Goal: Register for event/course

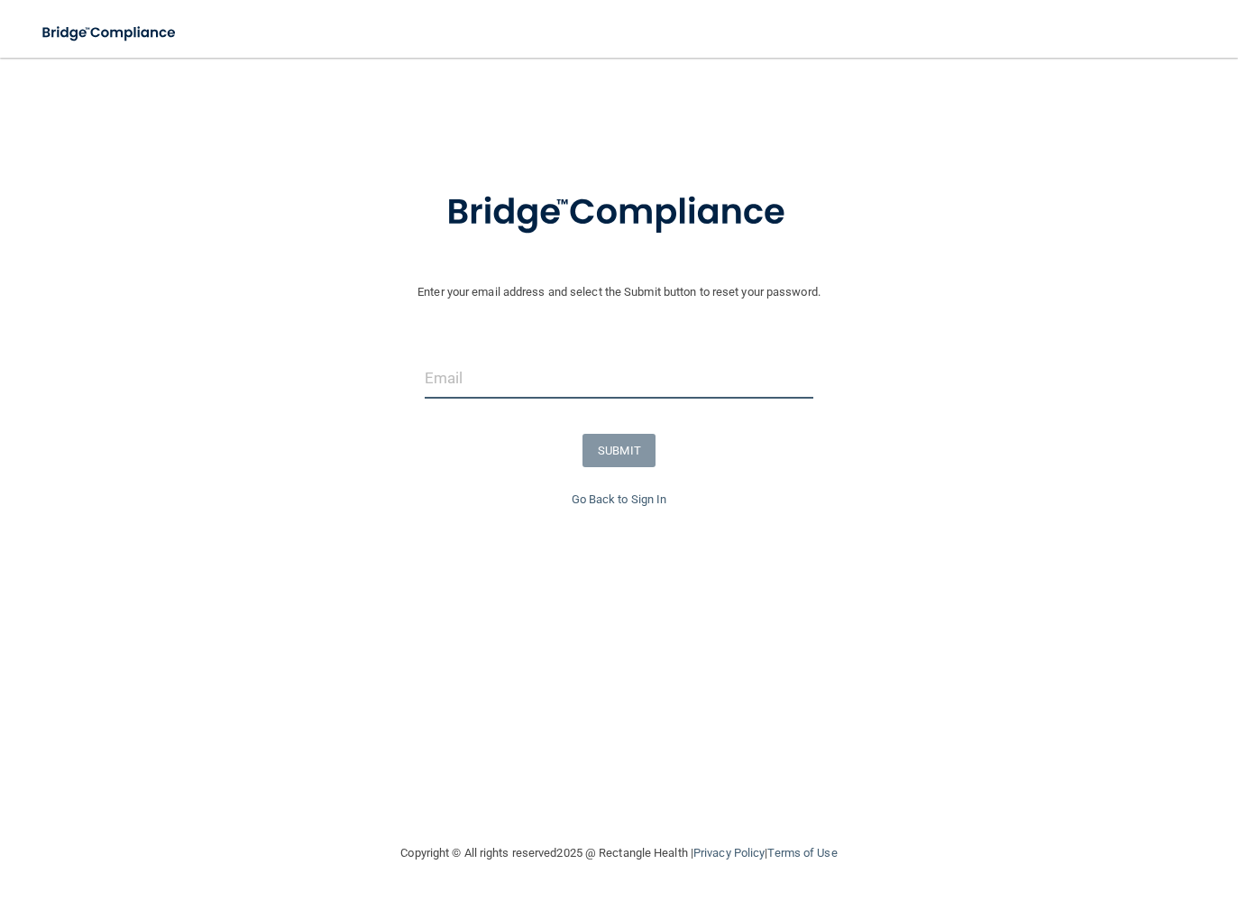
click at [529, 364] on input "email" at bounding box center [619, 378] width 389 height 41
paste input "[EMAIL_ADDRESS][DOMAIN_NAME]"
type input "[EMAIL_ADDRESS][DOMAIN_NAME]"
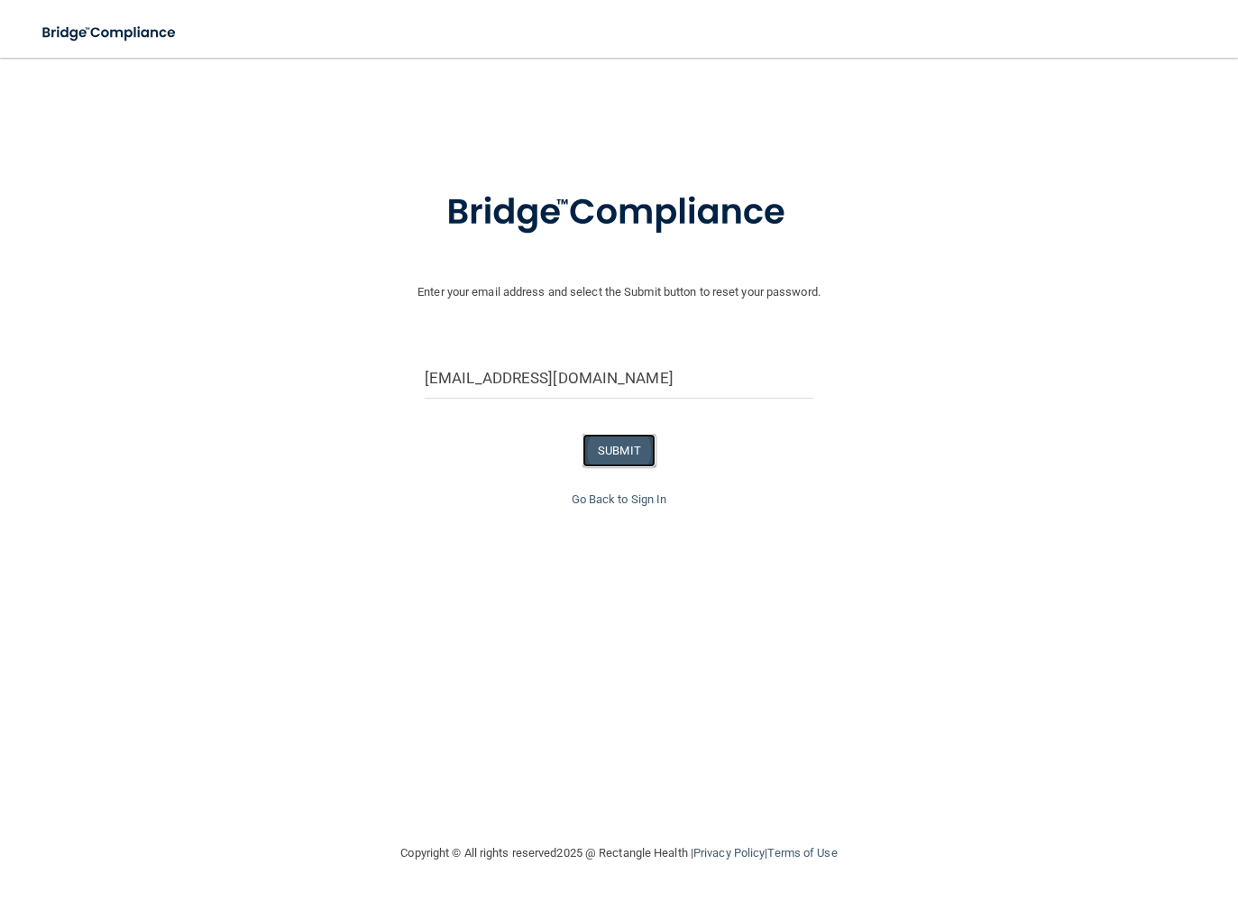
click at [618, 453] on button "SUBMIT" at bounding box center [618, 450] width 73 height 33
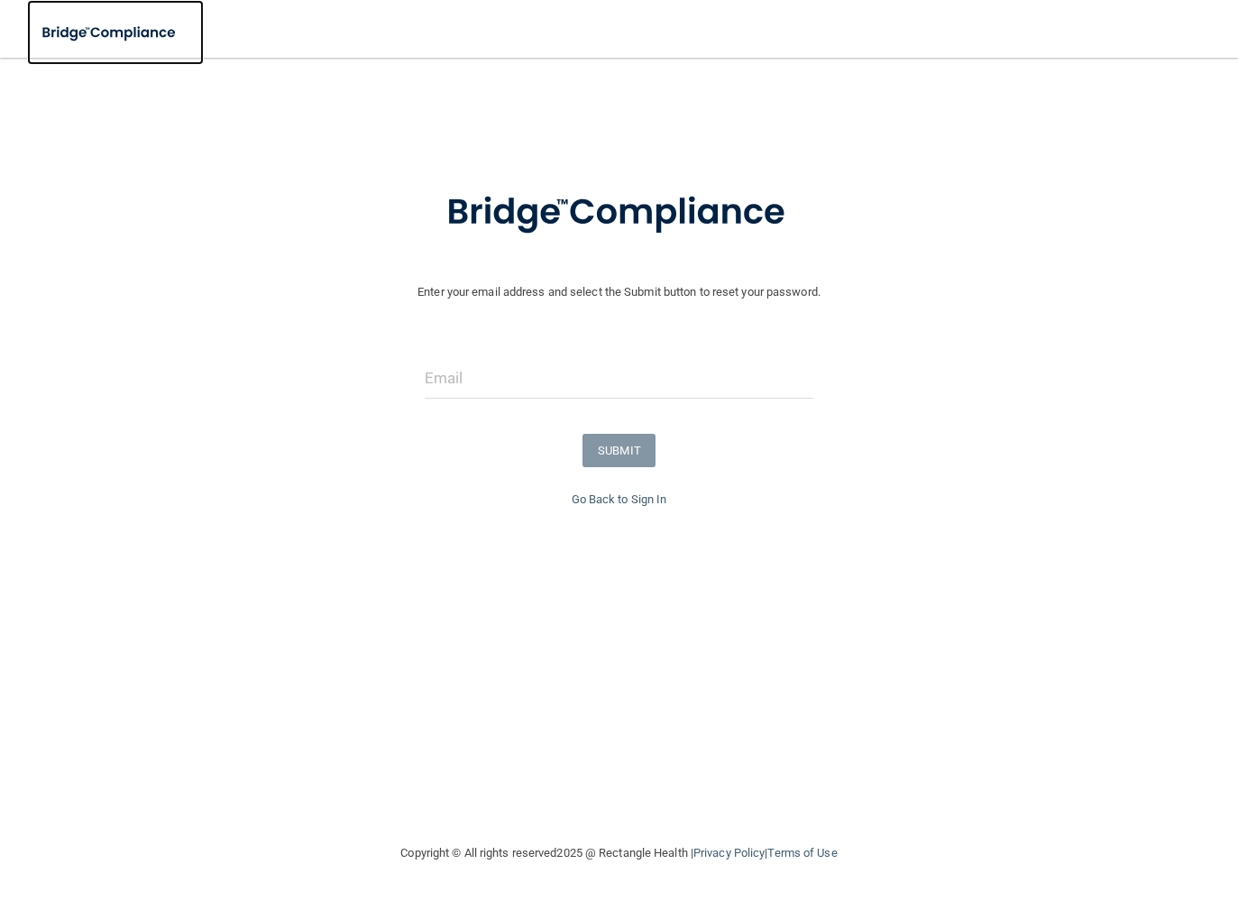
click at [113, 32] on img at bounding box center [110, 32] width 166 height 37
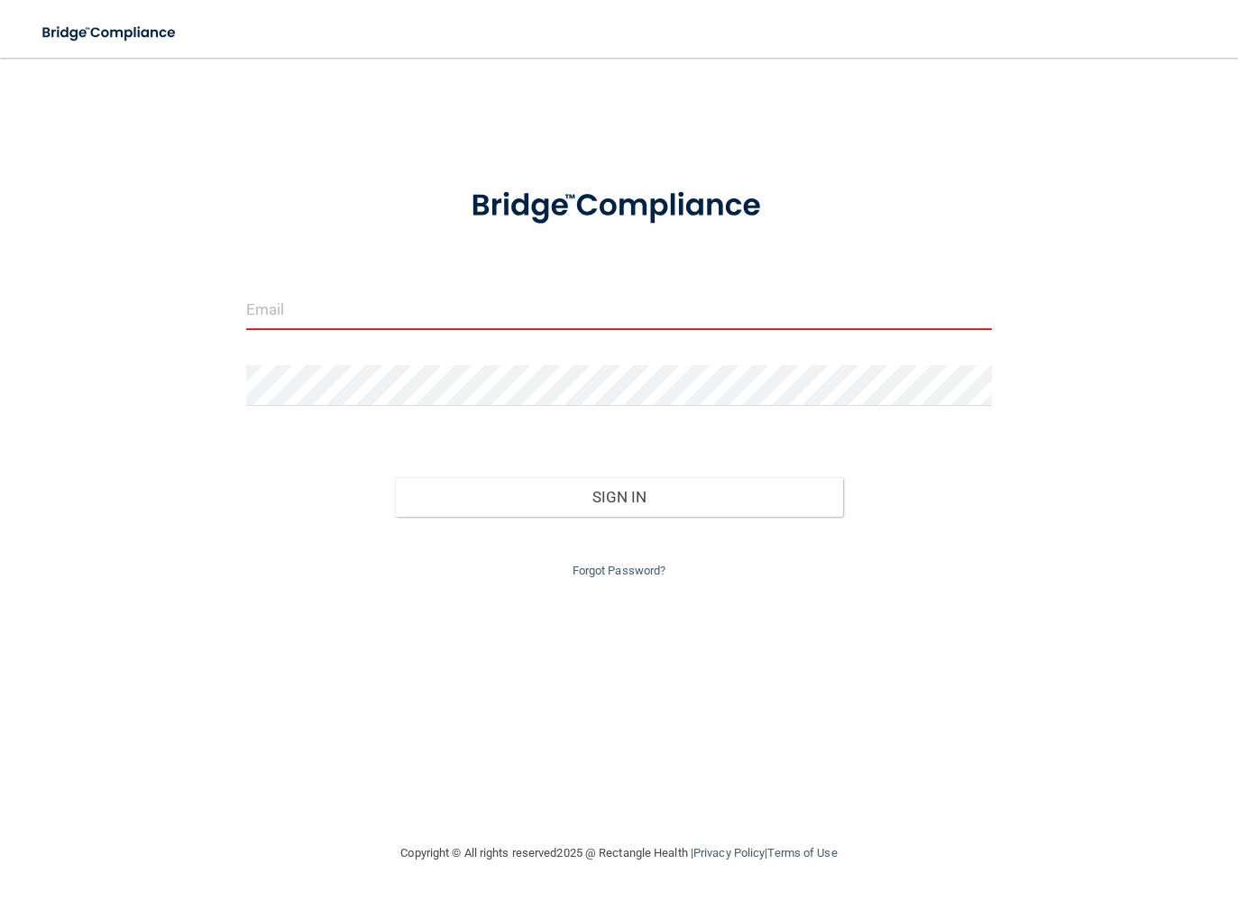
click at [331, 317] on input "email" at bounding box center [619, 309] width 746 height 41
type input "[EMAIL_ADDRESS][DOMAIN_NAME]"
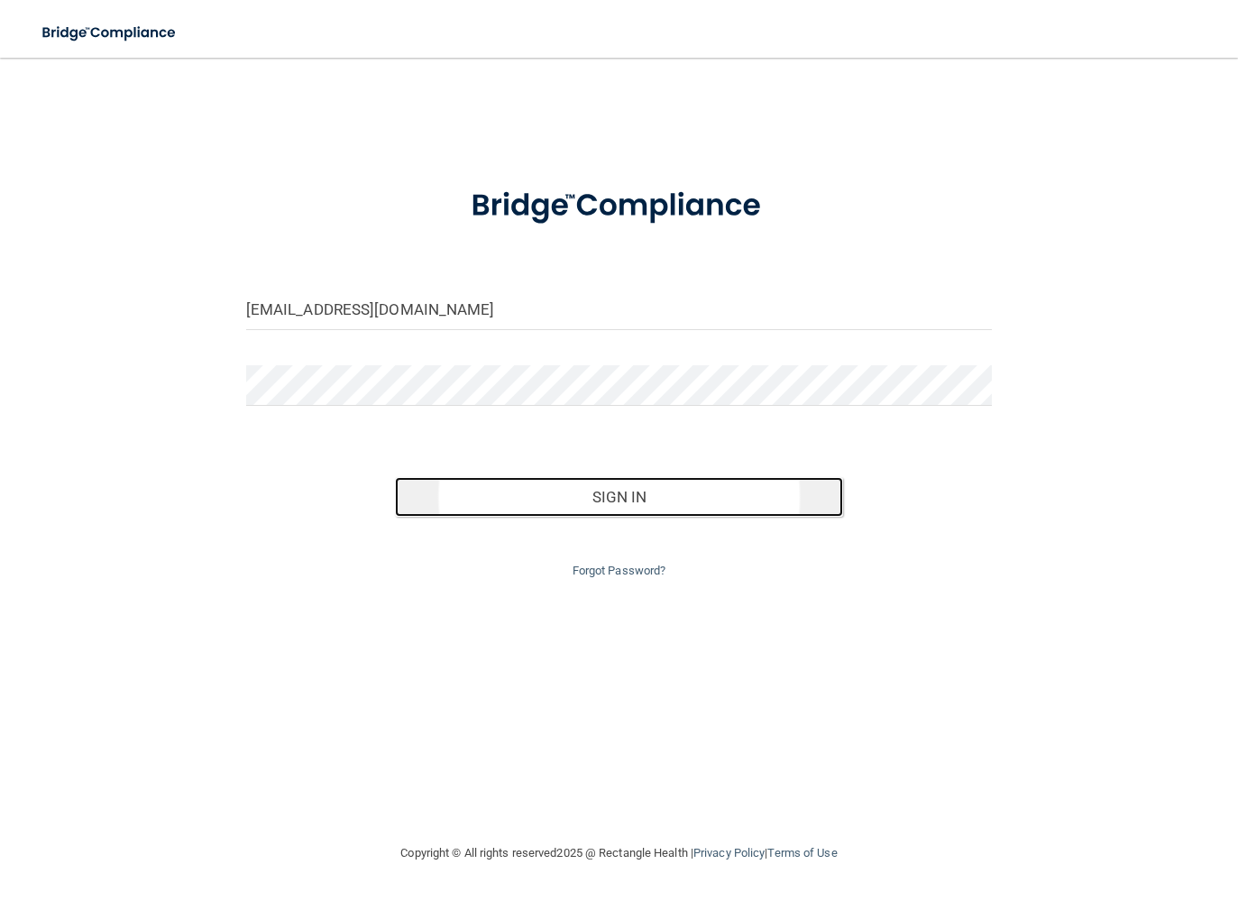
click at [595, 494] on button "Sign In" at bounding box center [619, 497] width 448 height 40
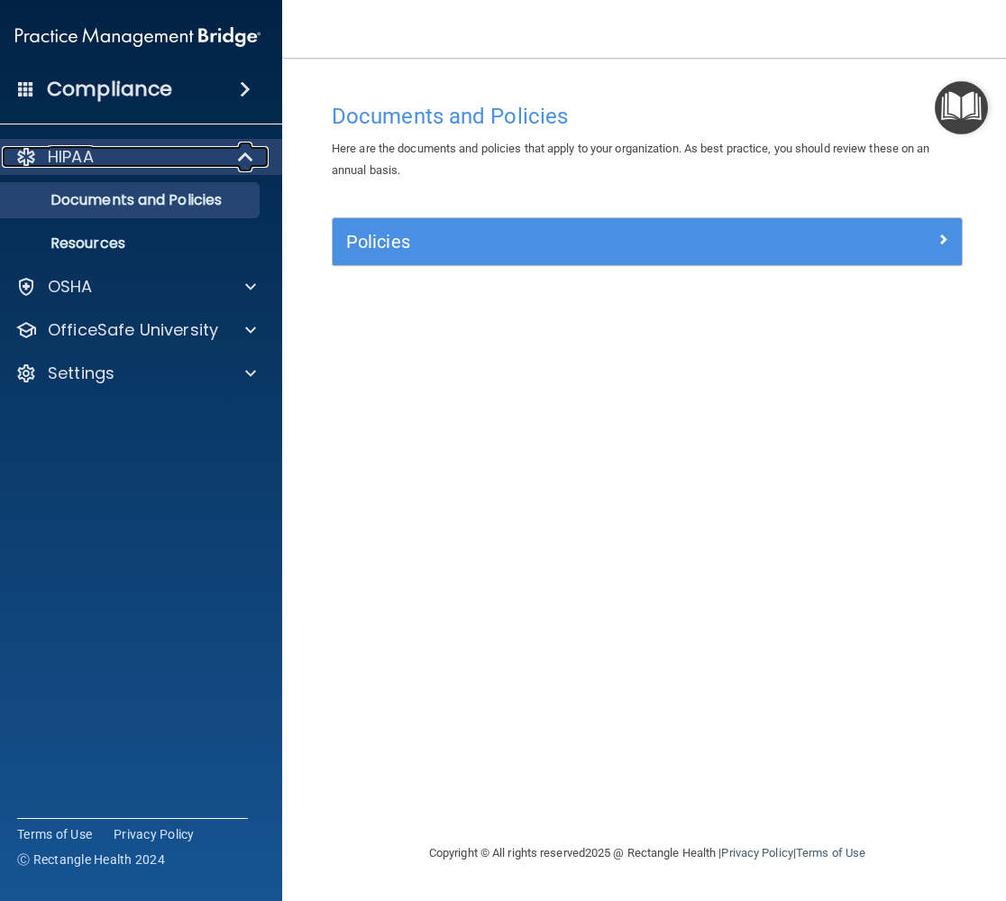
click at [65, 156] on p "HIPAA" at bounding box center [71, 157] width 46 height 22
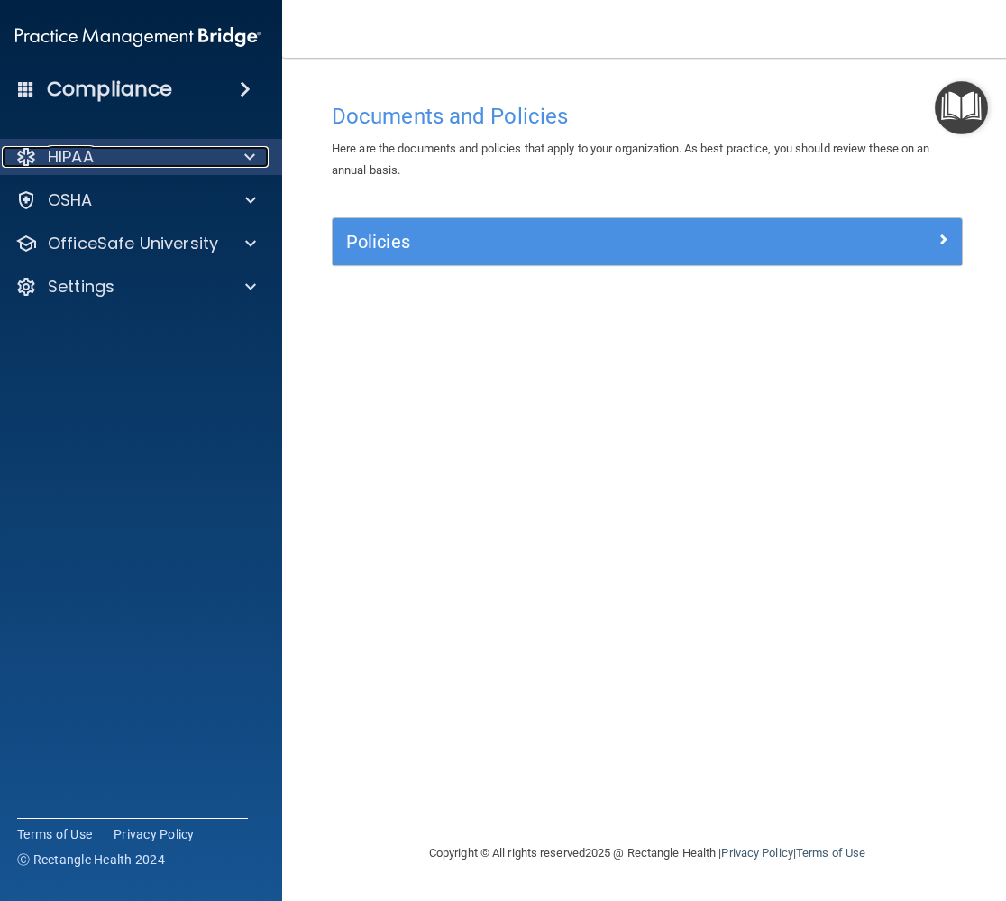
click at [65, 156] on p "HIPAA" at bounding box center [71, 157] width 46 height 22
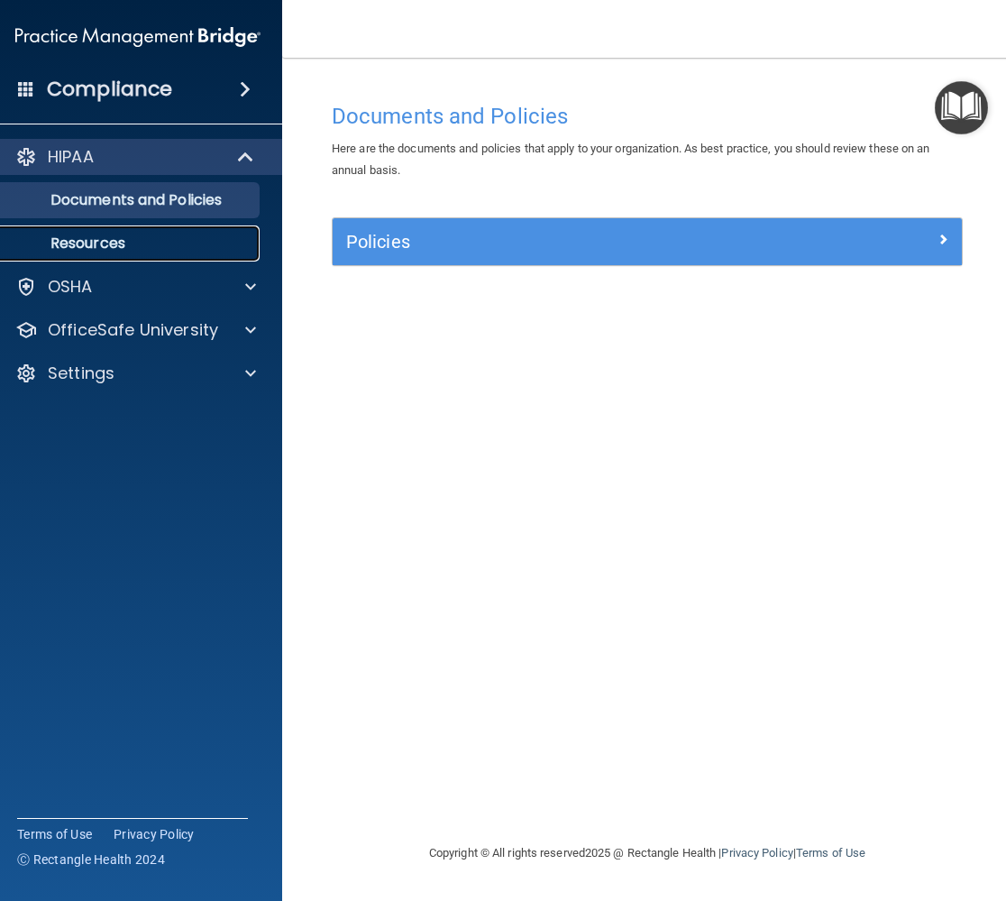
click at [77, 246] on p "Resources" at bounding box center [128, 243] width 246 height 18
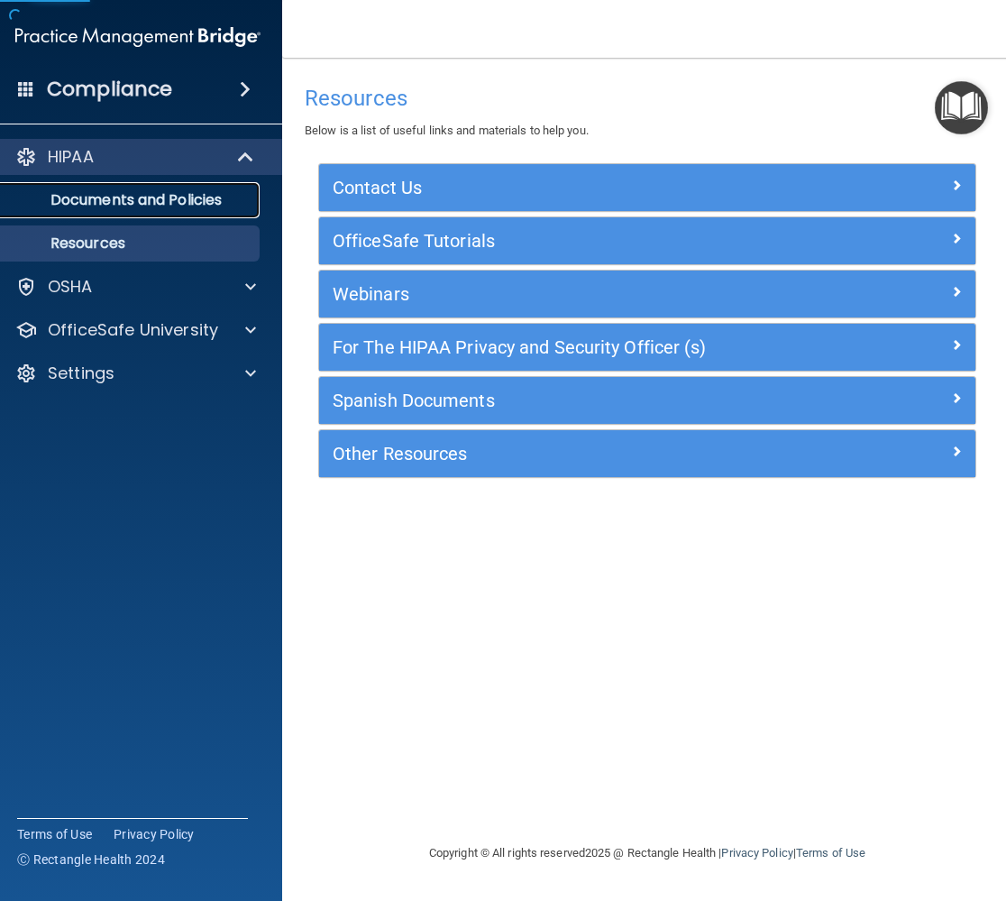
click at [224, 198] on p "Documents and Policies" at bounding box center [128, 200] width 246 height 18
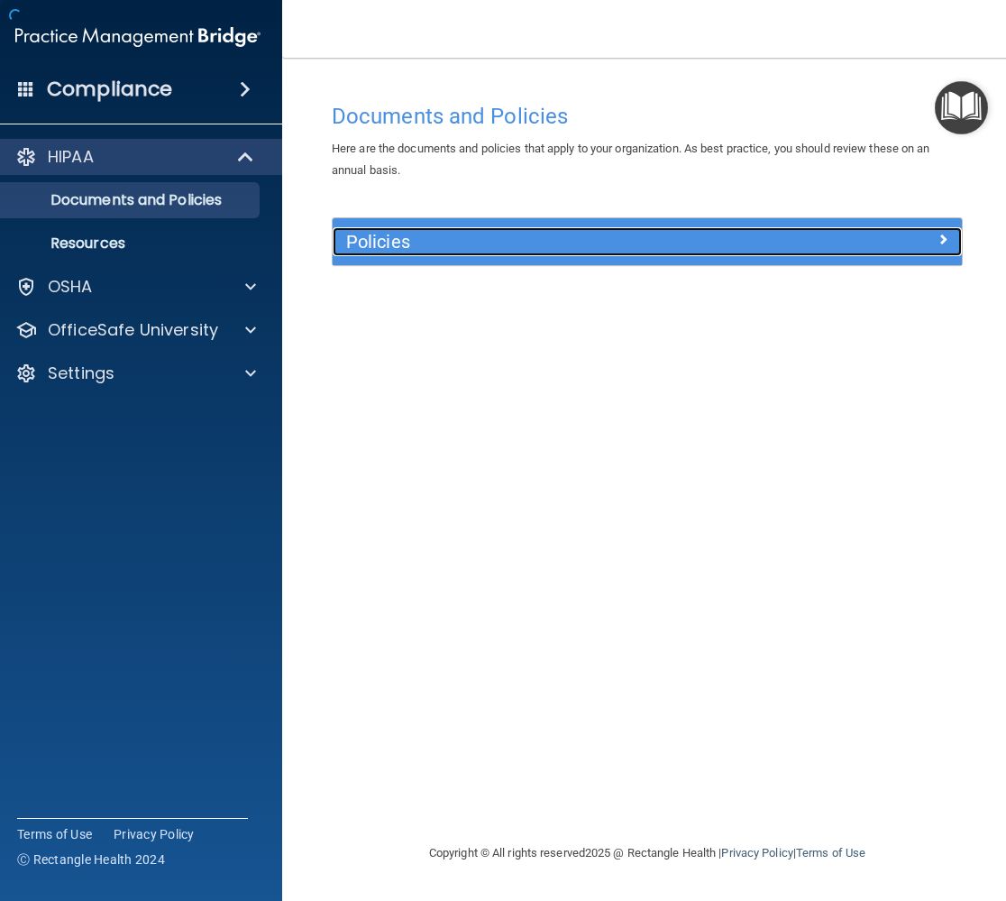
click at [461, 234] on h5 "Policies" at bounding box center [568, 242] width 445 height 20
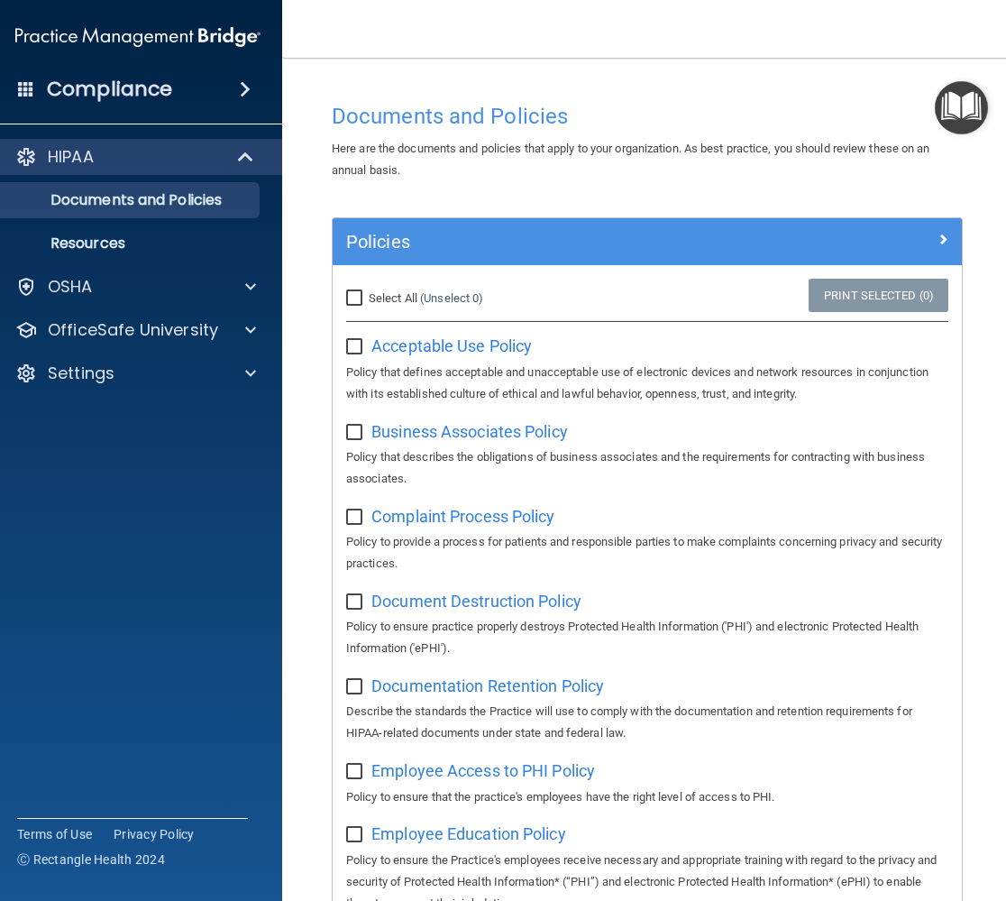
click at [350, 297] on input "Select All (Unselect 0) Unselect All" at bounding box center [356, 298] width 21 height 14
checkbox input "true"
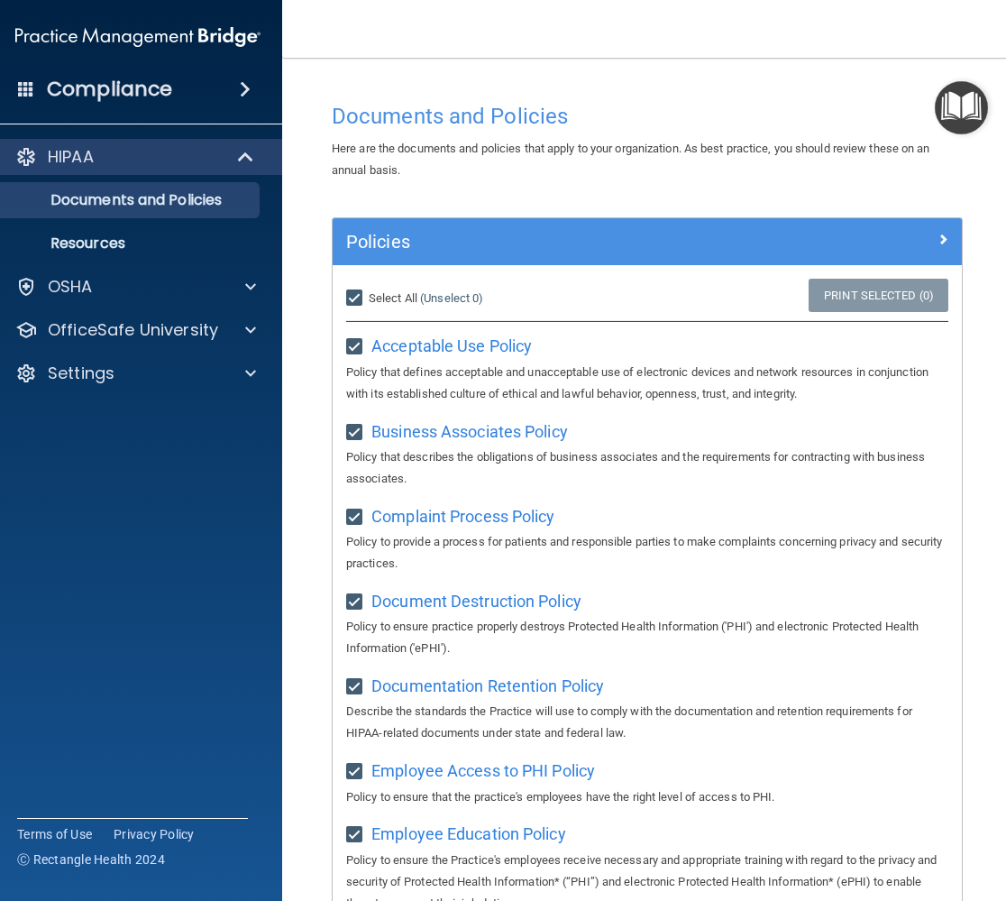
checkbox input "true"
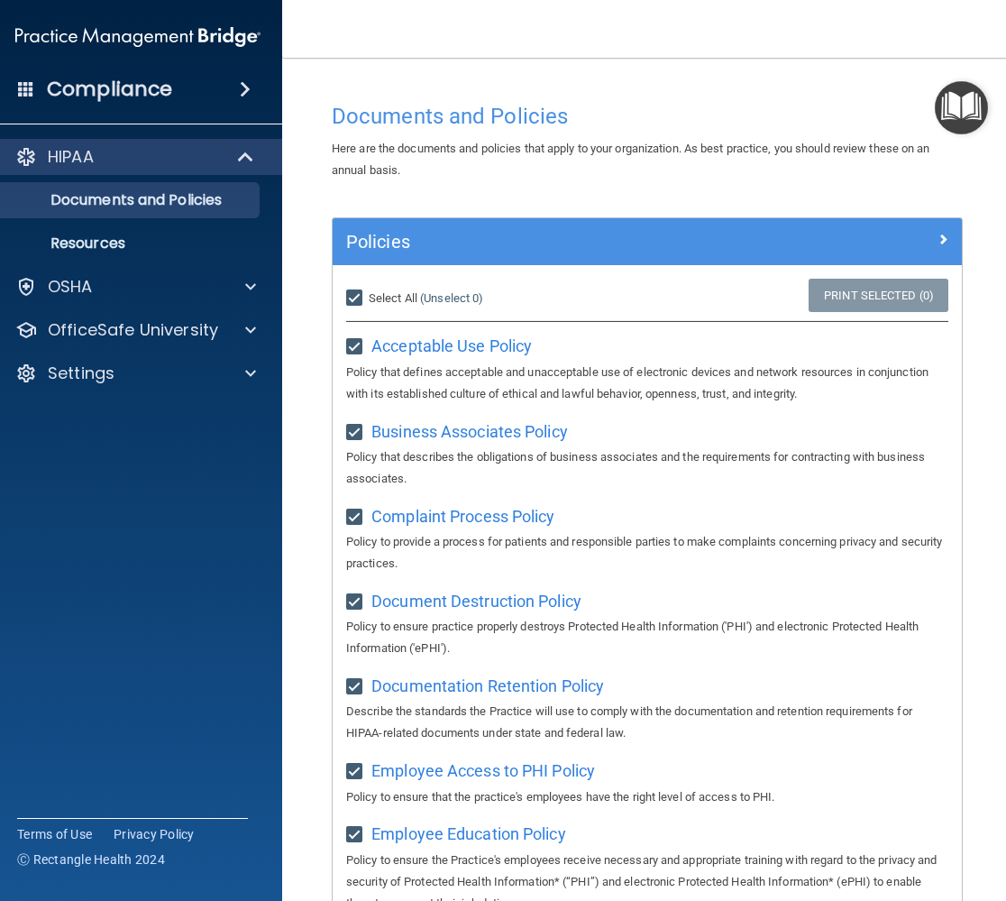
checkbox input "true"
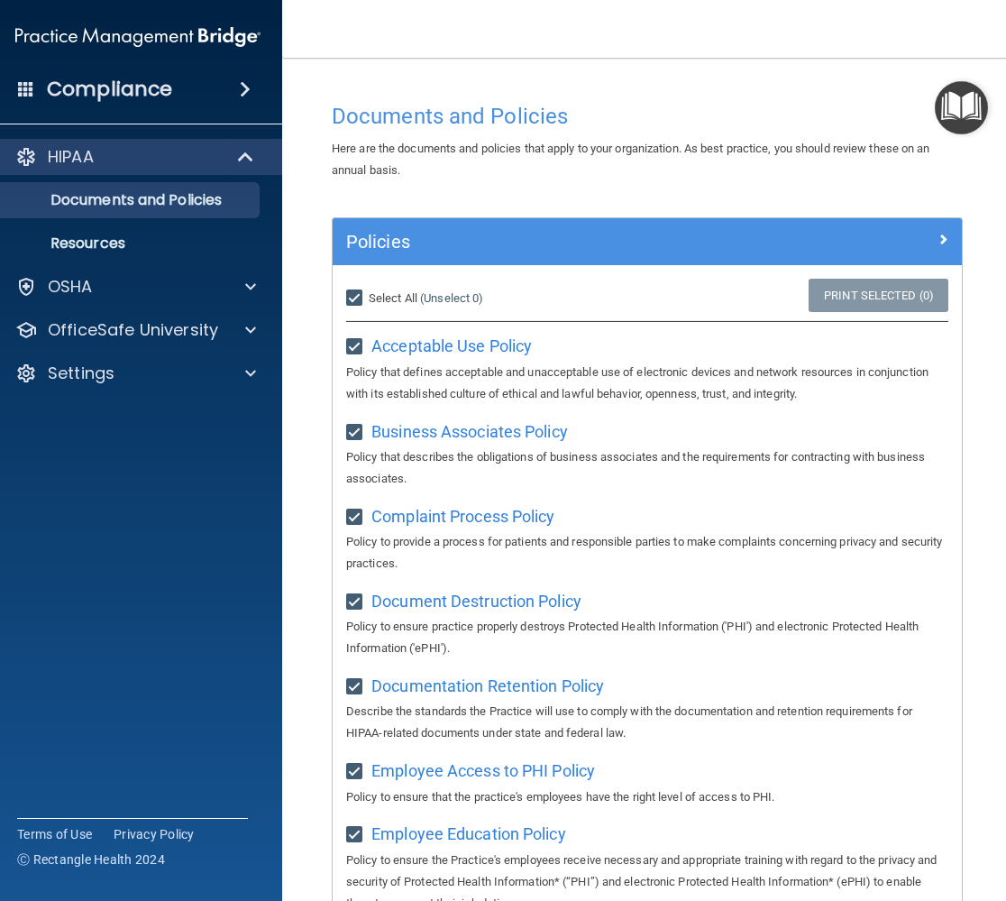
checkbox input "true"
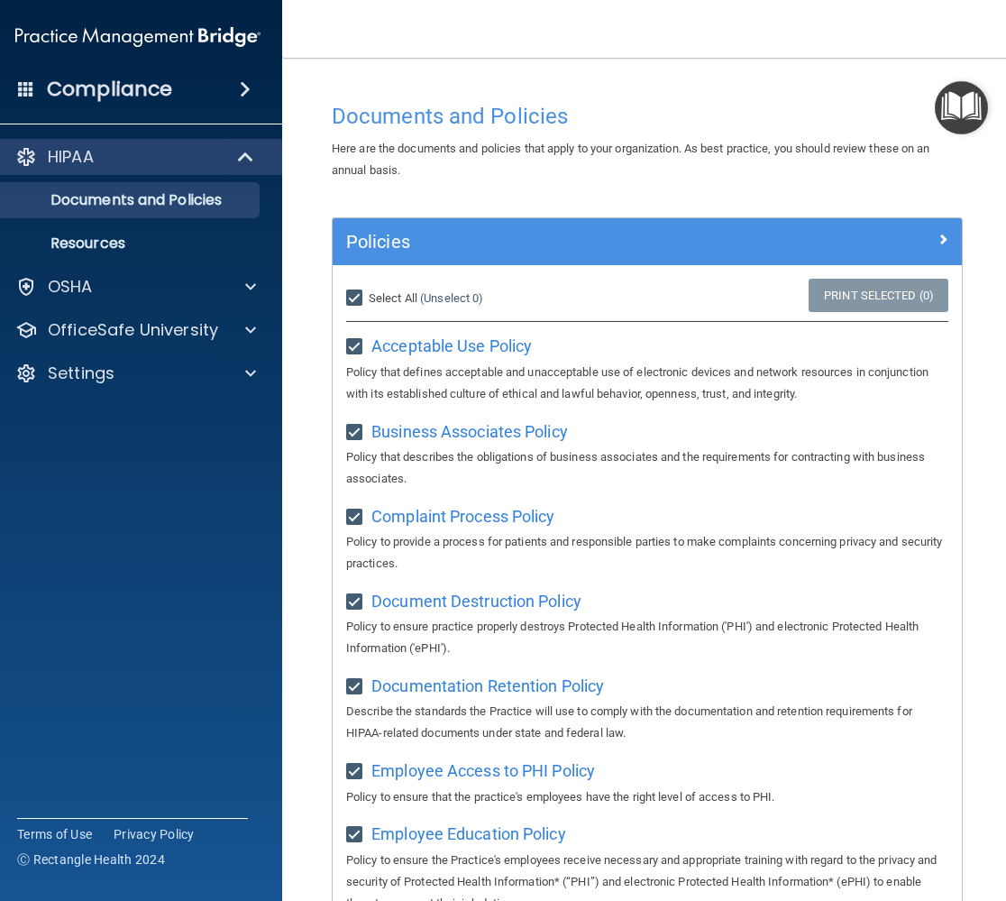
checkbox input "true"
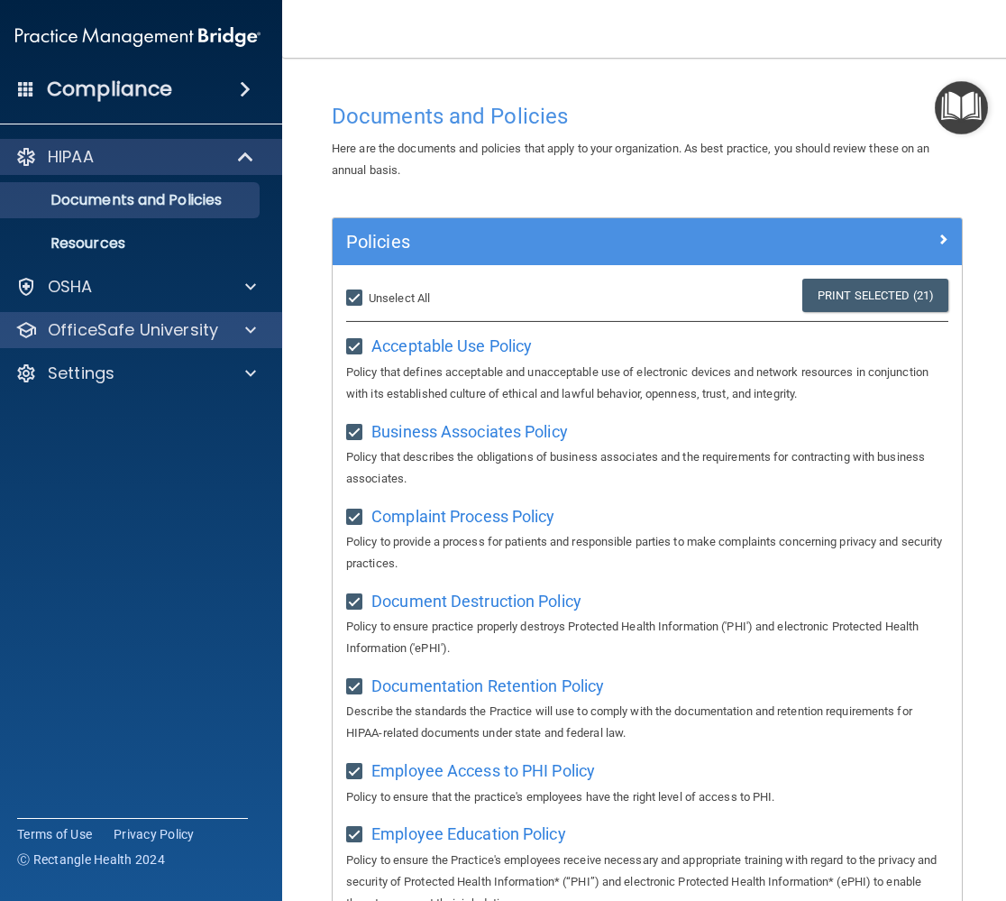
click at [115, 344] on div "OfficeSafe University" at bounding box center [138, 330] width 289 height 36
click at [215, 333] on p "OfficeSafe University" at bounding box center [133, 330] width 170 height 22
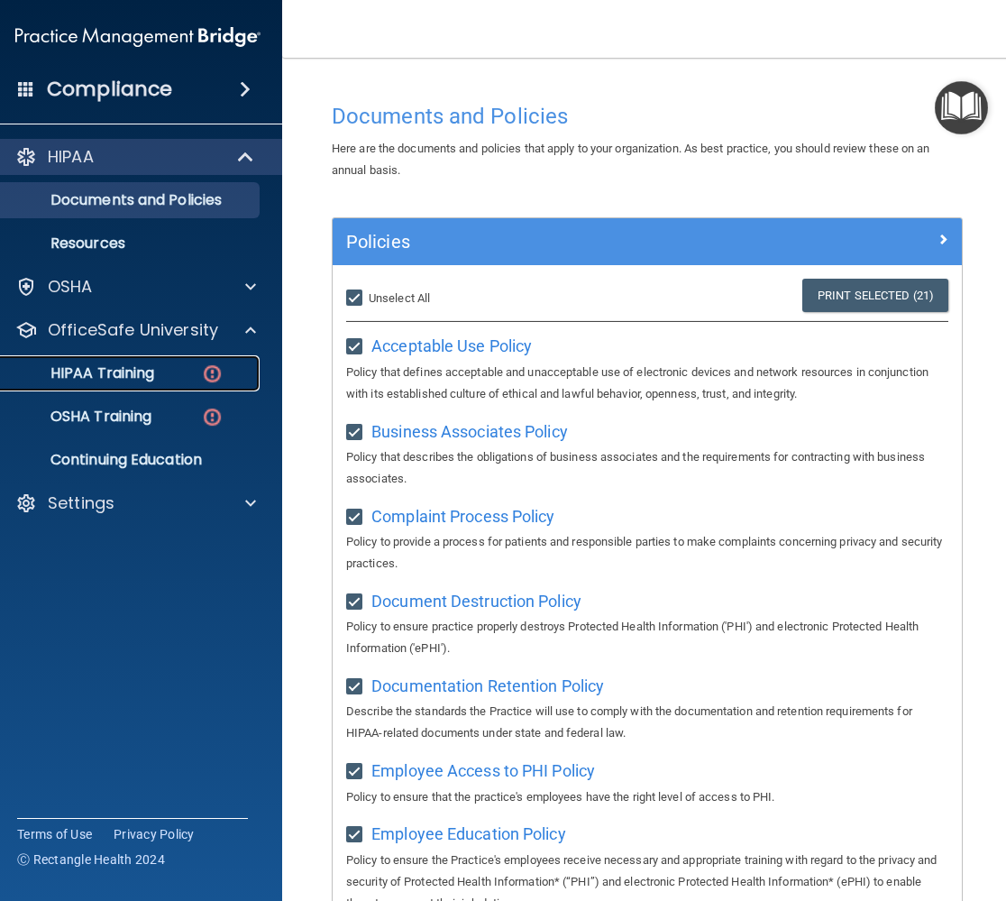
click at [142, 378] on p "HIPAA Training" at bounding box center [79, 373] width 149 height 18
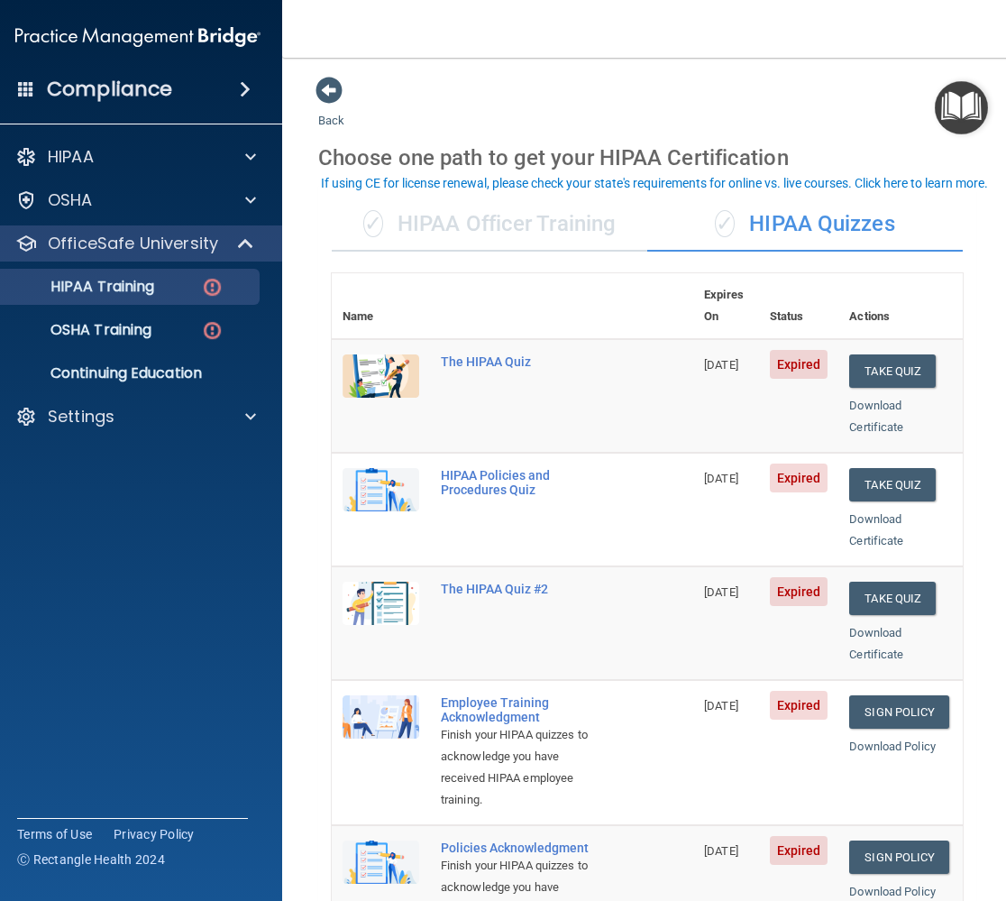
click at [540, 237] on div "✓ HIPAA Officer Training" at bounding box center [490, 224] width 316 height 54
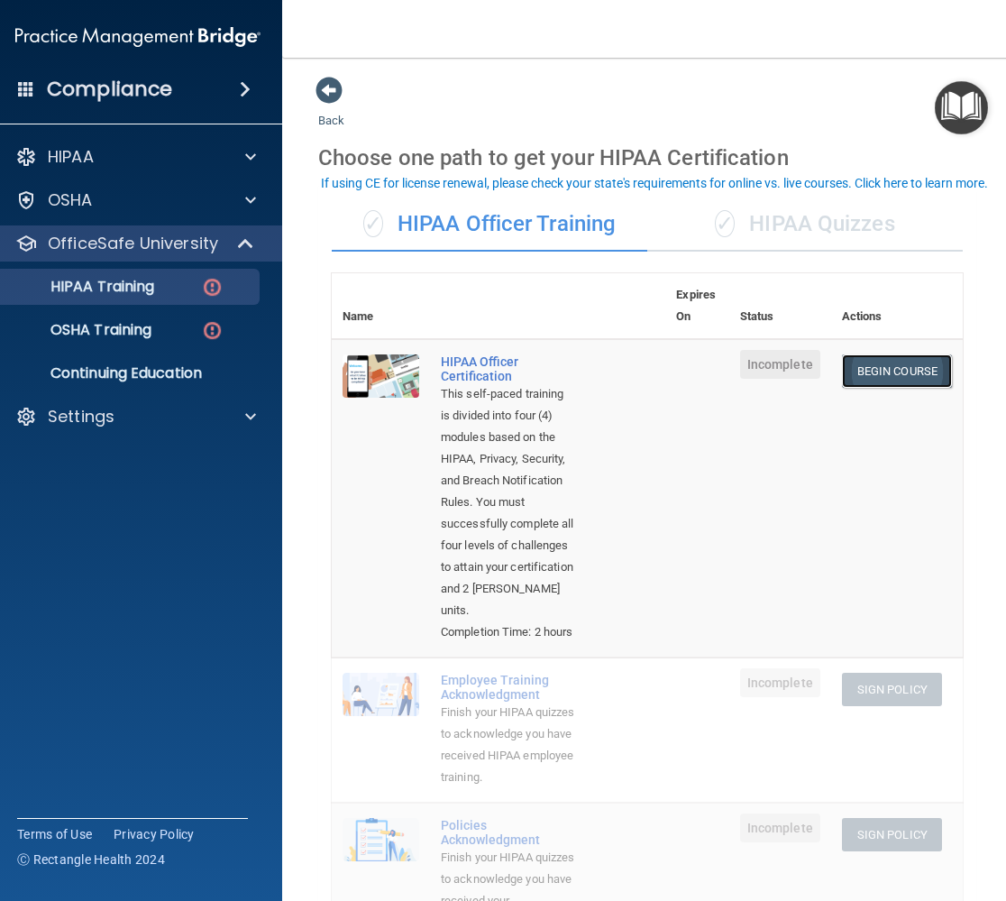
click at [923, 367] on link "Begin Course" at bounding box center [897, 370] width 110 height 33
